Goal: Task Accomplishment & Management: Complete application form

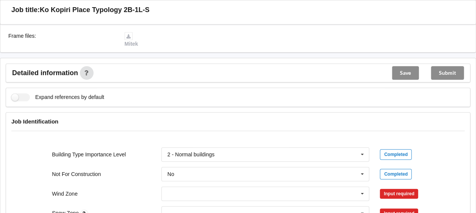
scroll to position [341, 0]
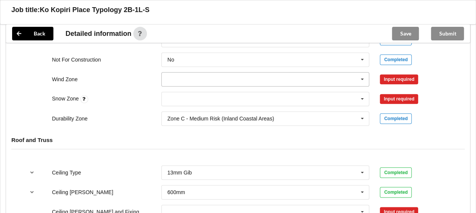
click at [361, 73] on icon at bounding box center [361, 80] width 11 height 14
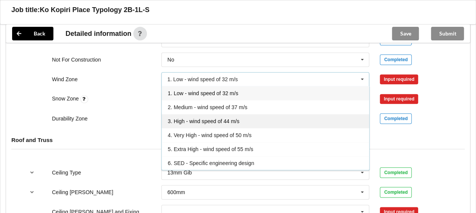
click at [190, 118] on span "3. High - wind speed of 44 m/s" at bounding box center [204, 121] width 72 height 6
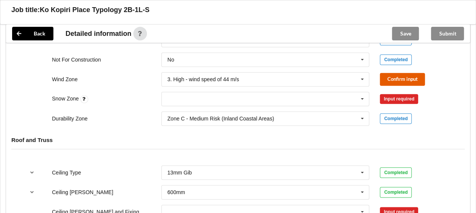
click at [390, 73] on button "Confirm input" at bounding box center [402, 79] width 45 height 12
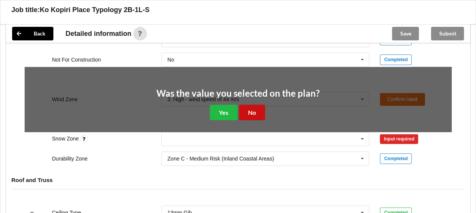
click at [252, 105] on button "No" at bounding box center [252, 113] width 26 height 16
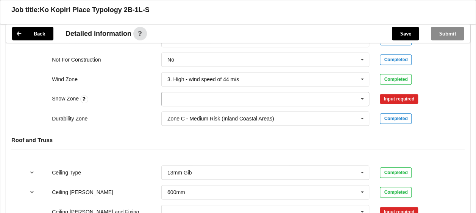
click at [361, 92] on icon at bounding box center [361, 99] width 11 height 14
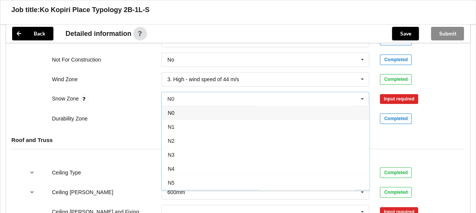
click at [176, 106] on div "N0" at bounding box center [265, 113] width 207 height 14
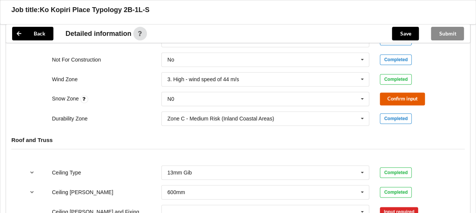
click at [401, 93] on button "Confirm input" at bounding box center [402, 99] width 45 height 12
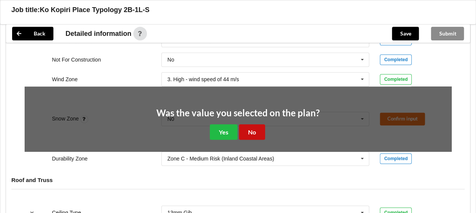
click at [261, 124] on button "No" at bounding box center [252, 132] width 26 height 16
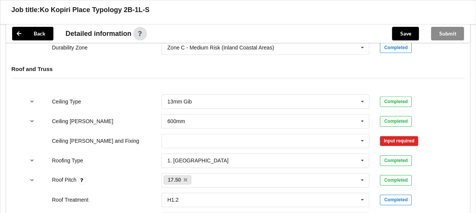
scroll to position [416, 0]
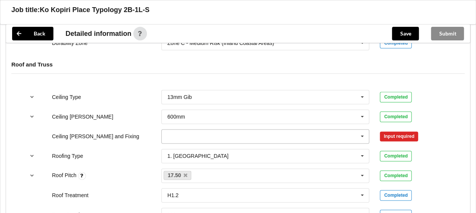
click at [361, 130] on icon at bounding box center [361, 137] width 11 height 14
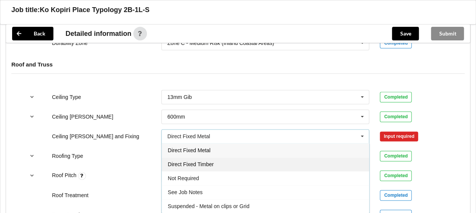
click at [201, 157] on div "Direct Fixed Timber" at bounding box center [265, 164] width 207 height 14
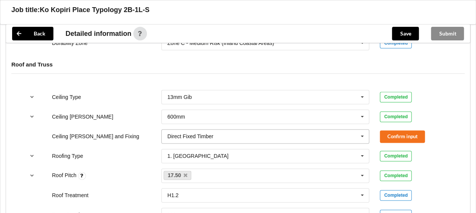
click at [244, 130] on input "text" at bounding box center [265, 137] width 207 height 14
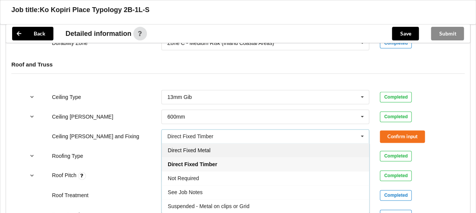
click at [198, 148] on span "Direct Fixed Metal" at bounding box center [189, 151] width 43 height 6
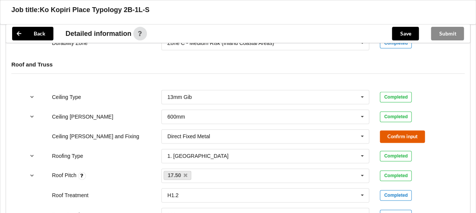
click at [399, 131] on button "Confirm input" at bounding box center [402, 137] width 45 height 12
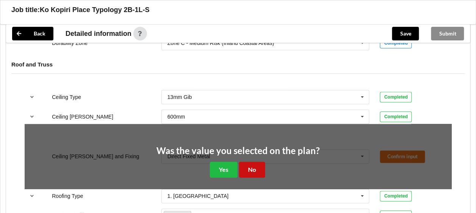
click at [259, 162] on button "No" at bounding box center [252, 170] width 26 height 16
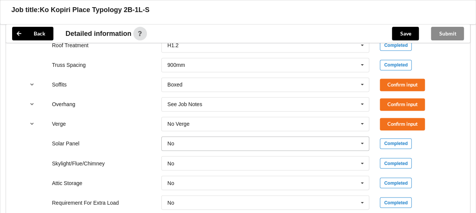
scroll to position [568, 0]
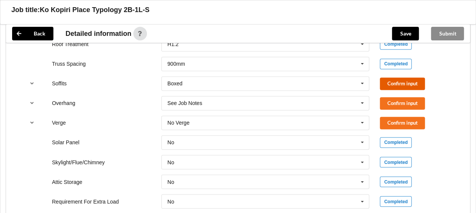
click at [406, 78] on button "Confirm input" at bounding box center [402, 84] width 45 height 12
click at [363, 96] on icon at bounding box center [361, 103] width 11 height 14
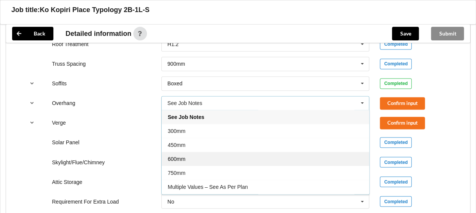
click at [179, 156] on span "600mm" at bounding box center [177, 159] width 18 height 6
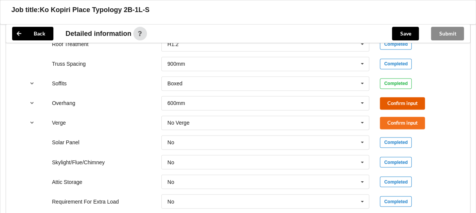
click at [414, 97] on button "Confirm input" at bounding box center [402, 103] width 45 height 12
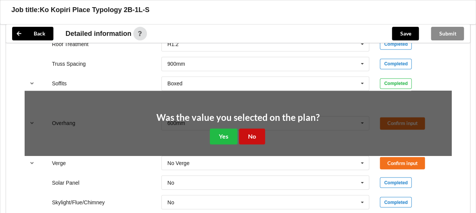
click at [251, 129] on button "No" at bounding box center [252, 137] width 26 height 16
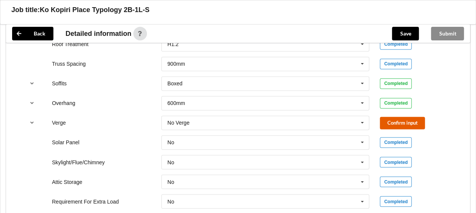
click at [397, 117] on button "Confirm input" at bounding box center [402, 123] width 45 height 12
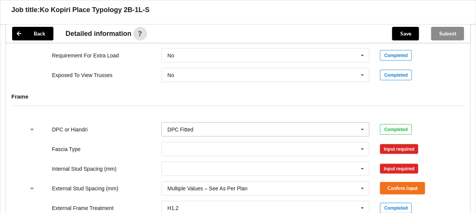
scroll to position [719, 0]
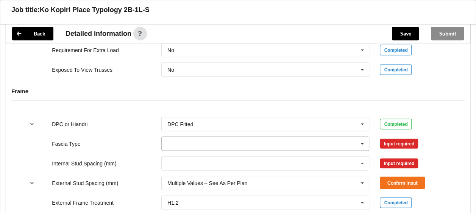
click at [361, 137] on icon at bounding box center [361, 144] width 11 height 14
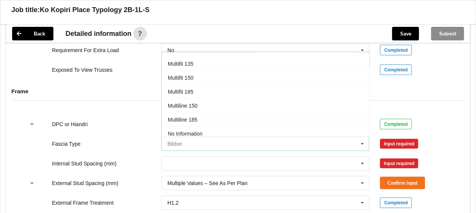
scroll to position [189, 0]
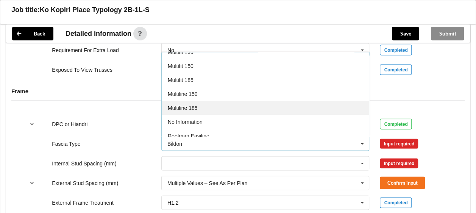
click at [197, 101] on div "Multiline 185" at bounding box center [265, 108] width 207 height 14
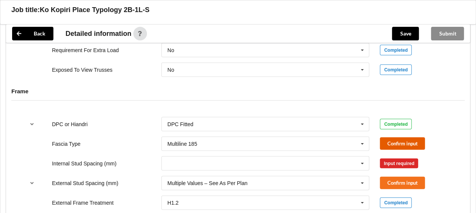
click at [399, 138] on button "Confirm input" at bounding box center [402, 144] width 45 height 12
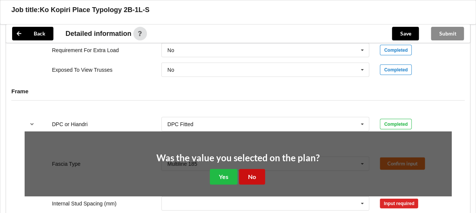
click at [257, 170] on button "No" at bounding box center [252, 178] width 26 height 16
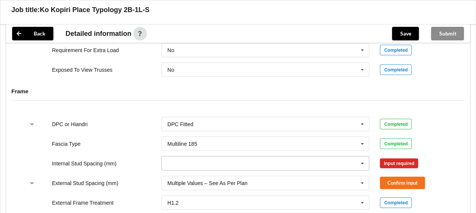
click at [362, 157] on icon at bounding box center [361, 164] width 11 height 14
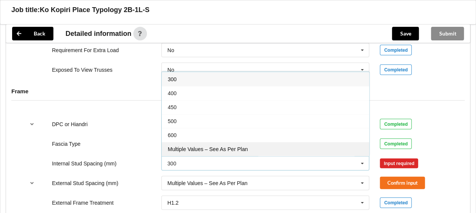
click at [206, 146] on span "Multiple Values – See As Per Plan" at bounding box center [208, 149] width 80 height 6
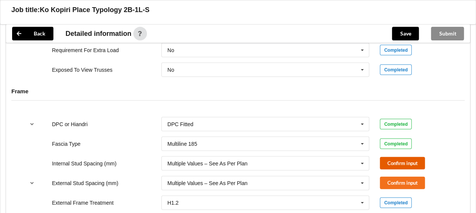
click at [412, 157] on button "Confirm input" at bounding box center [402, 163] width 45 height 12
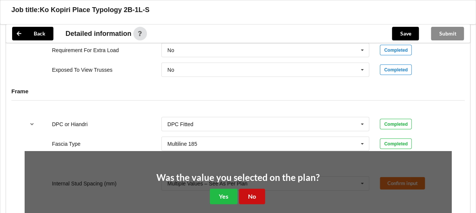
click at [247, 189] on button "No" at bounding box center [252, 197] width 26 height 16
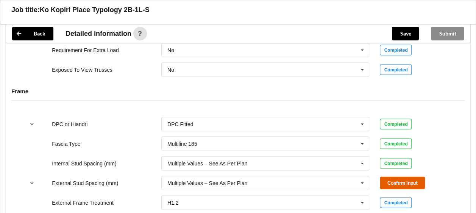
click at [392, 177] on button "Confirm input" at bounding box center [402, 183] width 45 height 12
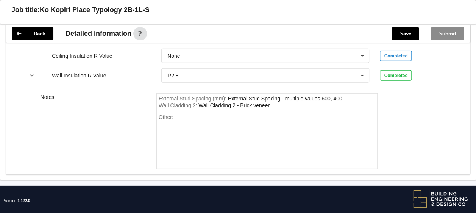
scroll to position [1015, 0]
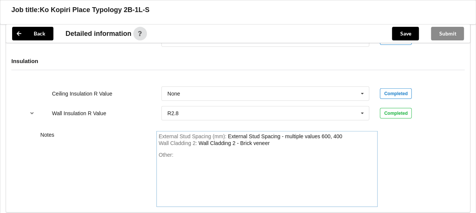
click at [272, 140] on div "Wall Cladding 2 : Wall Cladding 2 - Brick veneer" at bounding box center [267, 143] width 217 height 7
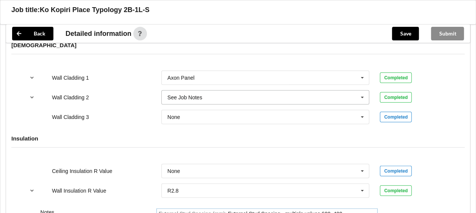
scroll to position [940, 0]
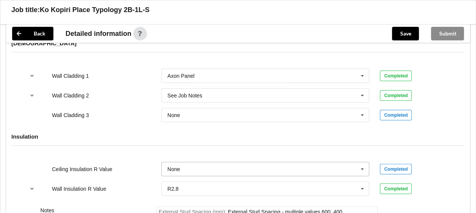
click at [263, 163] on input "text" at bounding box center [265, 170] width 207 height 14
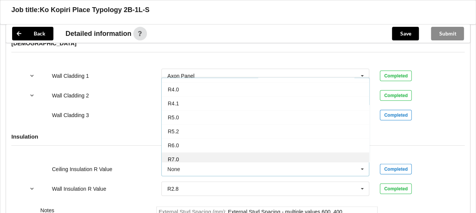
click at [202, 152] on div "R7.0" at bounding box center [265, 159] width 207 height 14
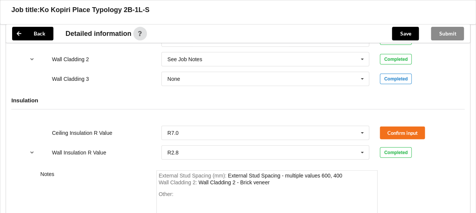
scroll to position [1015, 0]
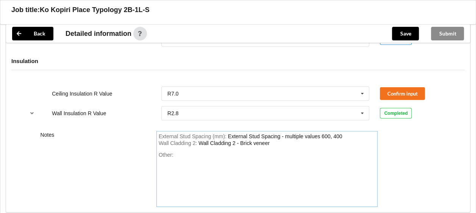
click at [271, 140] on div "Wall Cladding 2 : Wall Cladding 2 - Brick veneer" at bounding box center [267, 143] width 217 height 7
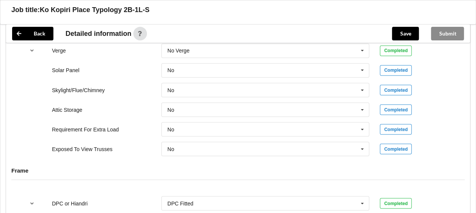
scroll to position [599, 0]
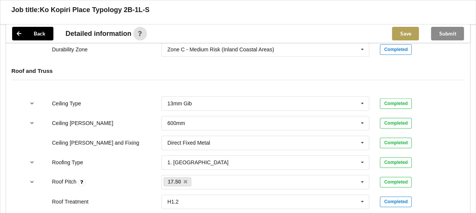
click at [406, 30] on button "Save" at bounding box center [405, 34] width 27 height 14
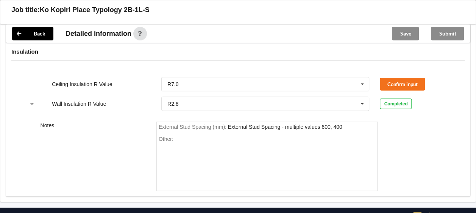
scroll to position [1008, 0]
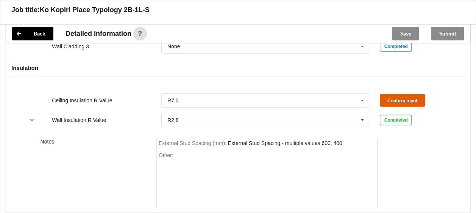
click at [398, 94] on button "Confirm input" at bounding box center [402, 100] width 45 height 12
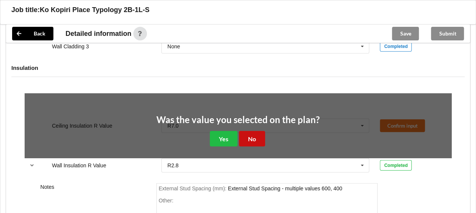
click at [259, 131] on button "No" at bounding box center [252, 139] width 26 height 16
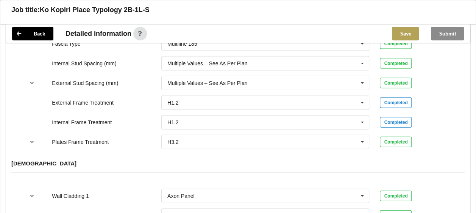
click at [404, 31] on button "Save" at bounding box center [405, 34] width 27 height 14
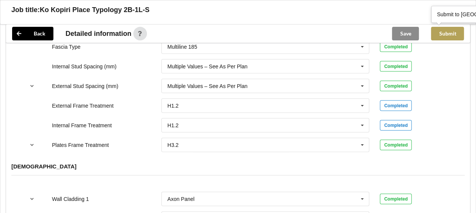
click at [450, 33] on button "Submit" at bounding box center [447, 34] width 33 height 14
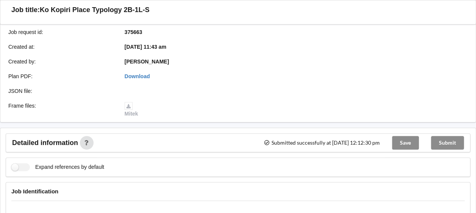
scroll to position [0, 0]
